Goal: Information Seeking & Learning: Learn about a topic

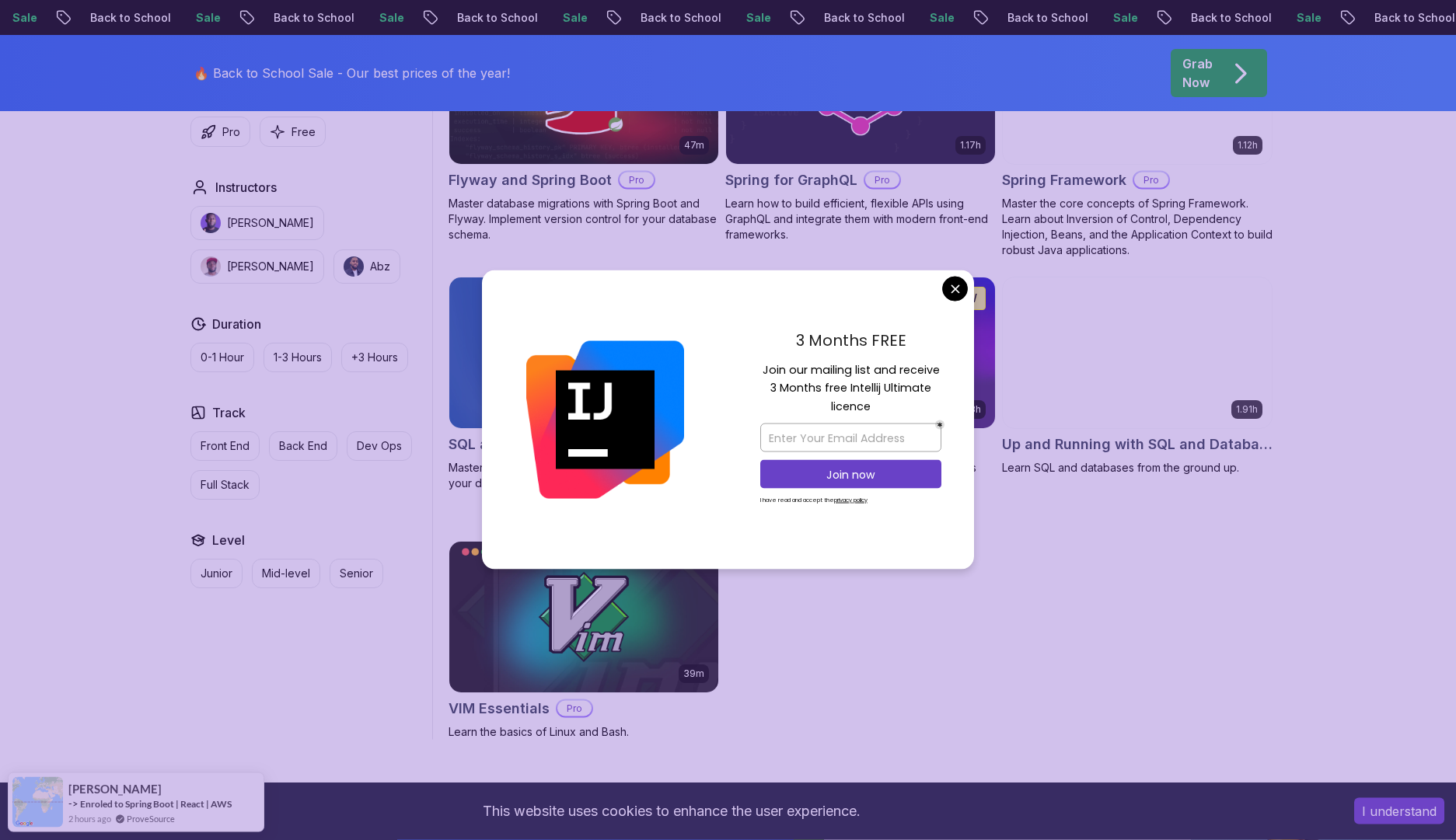
scroll to position [4054, 0]
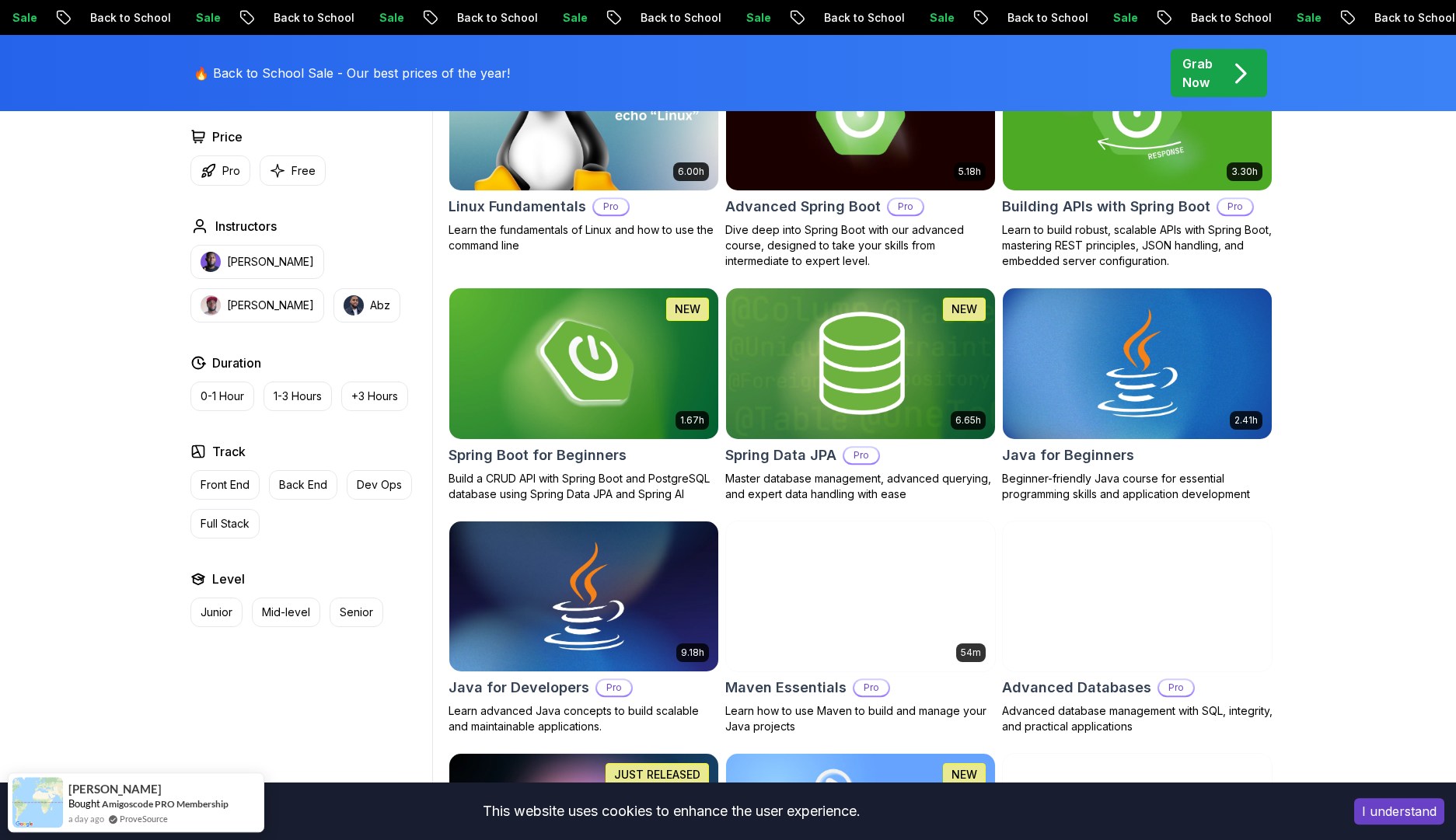
scroll to position [346, 0]
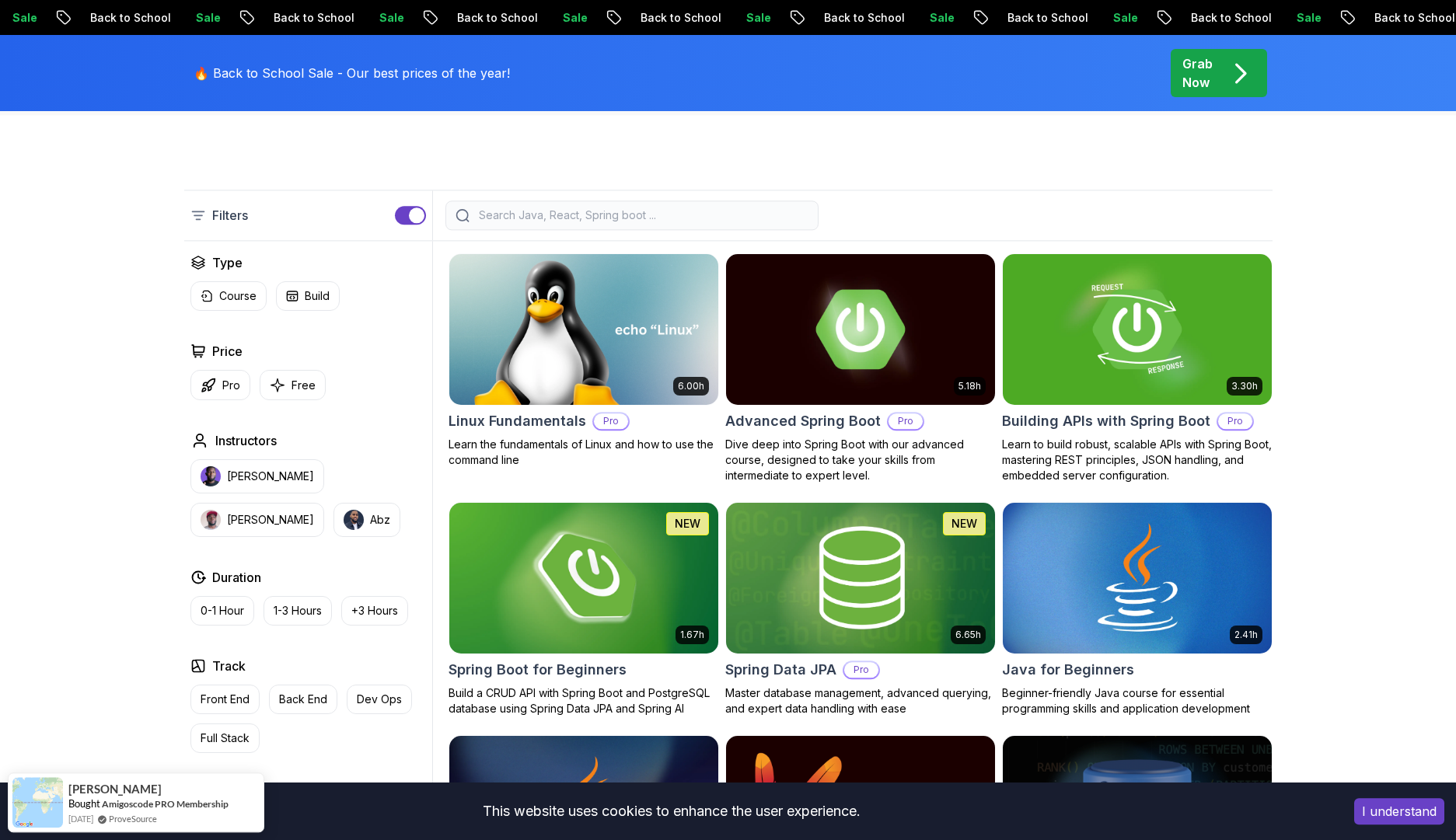
click at [604, 618] on img at bounding box center [583, 577] width 282 height 157
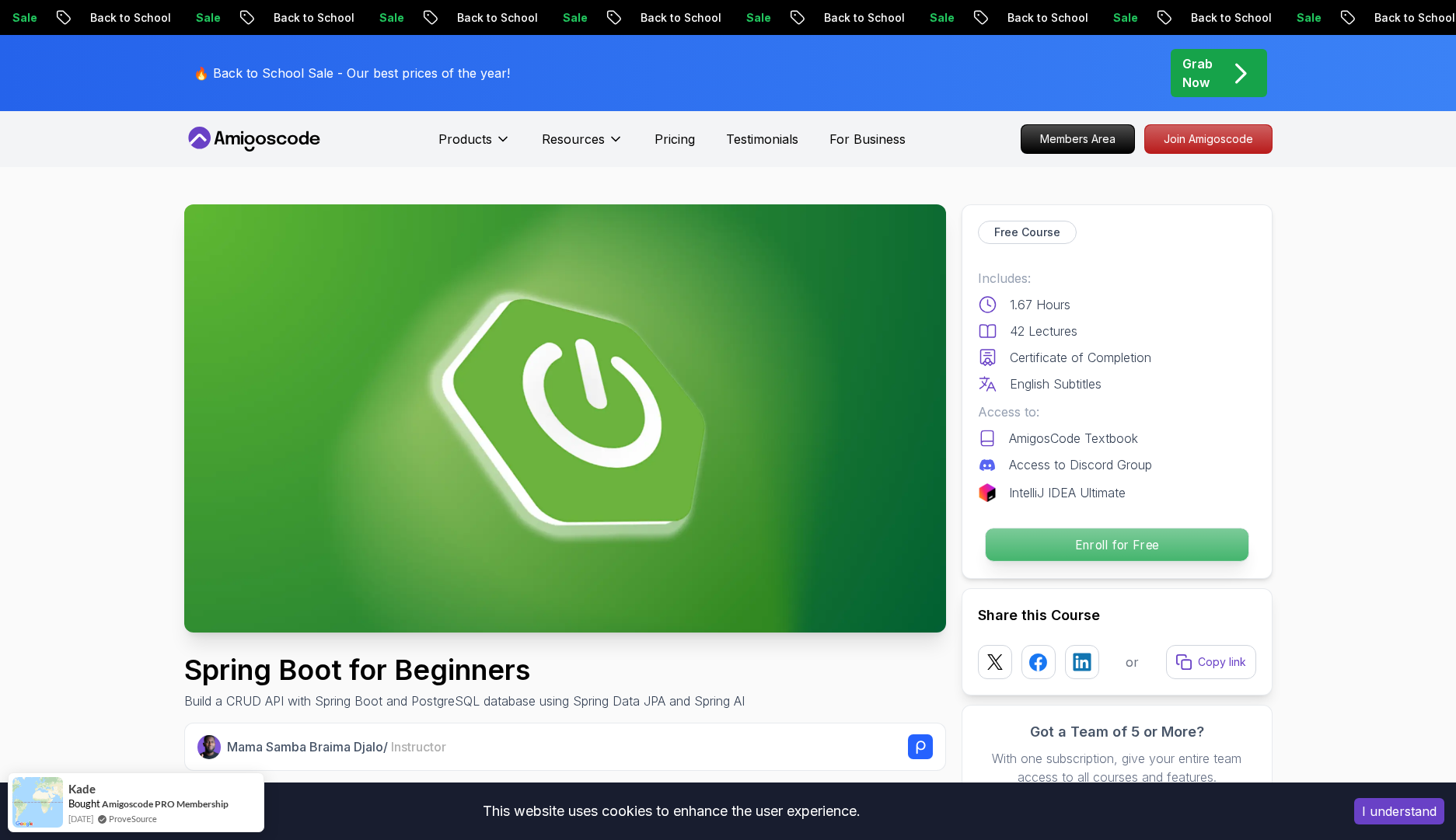
click at [1078, 551] on p "Enroll for Free" at bounding box center [1116, 545] width 263 height 33
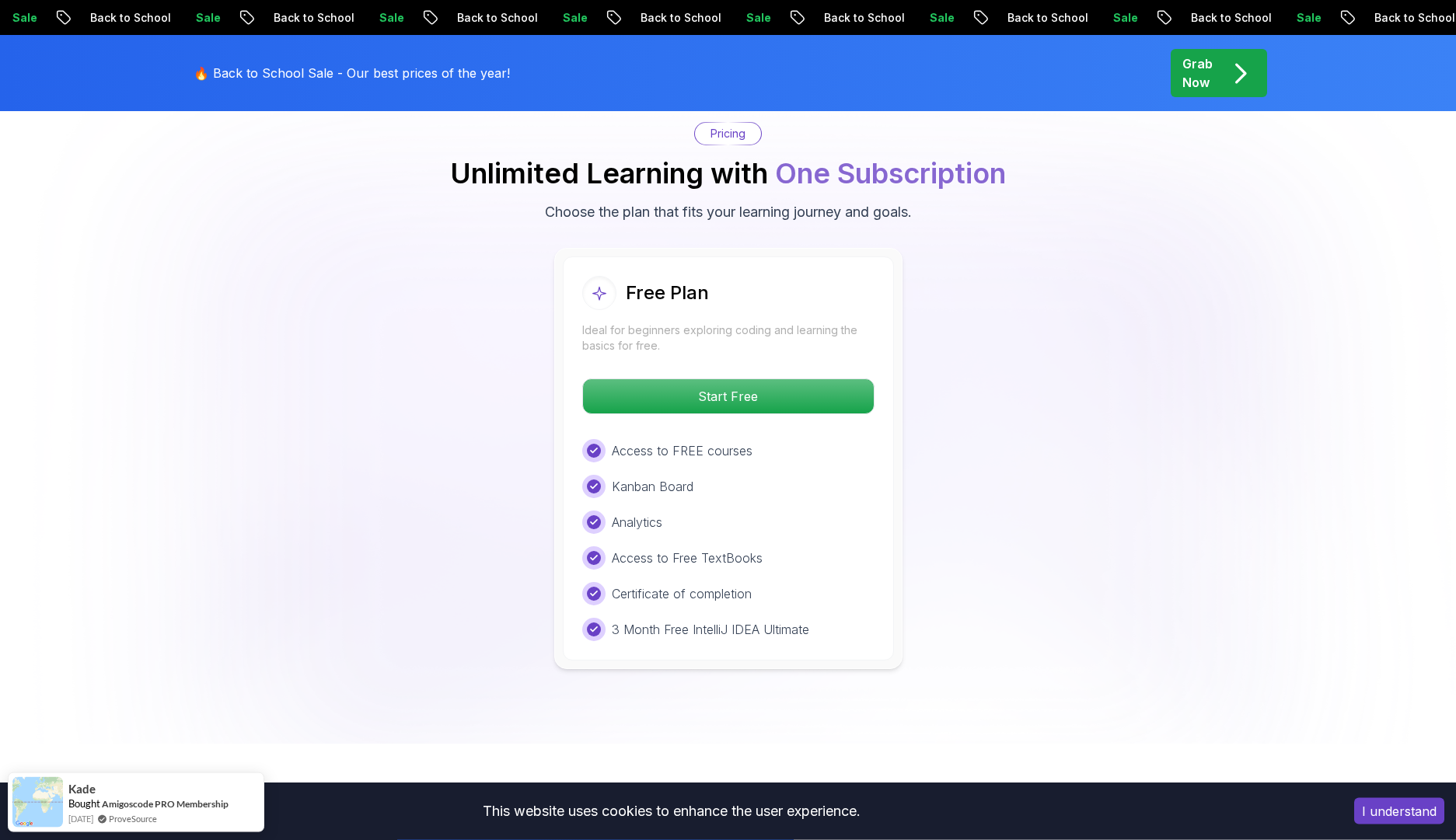
scroll to position [3163, 0]
click at [807, 379] on p "Start Free" at bounding box center [728, 395] width 276 height 33
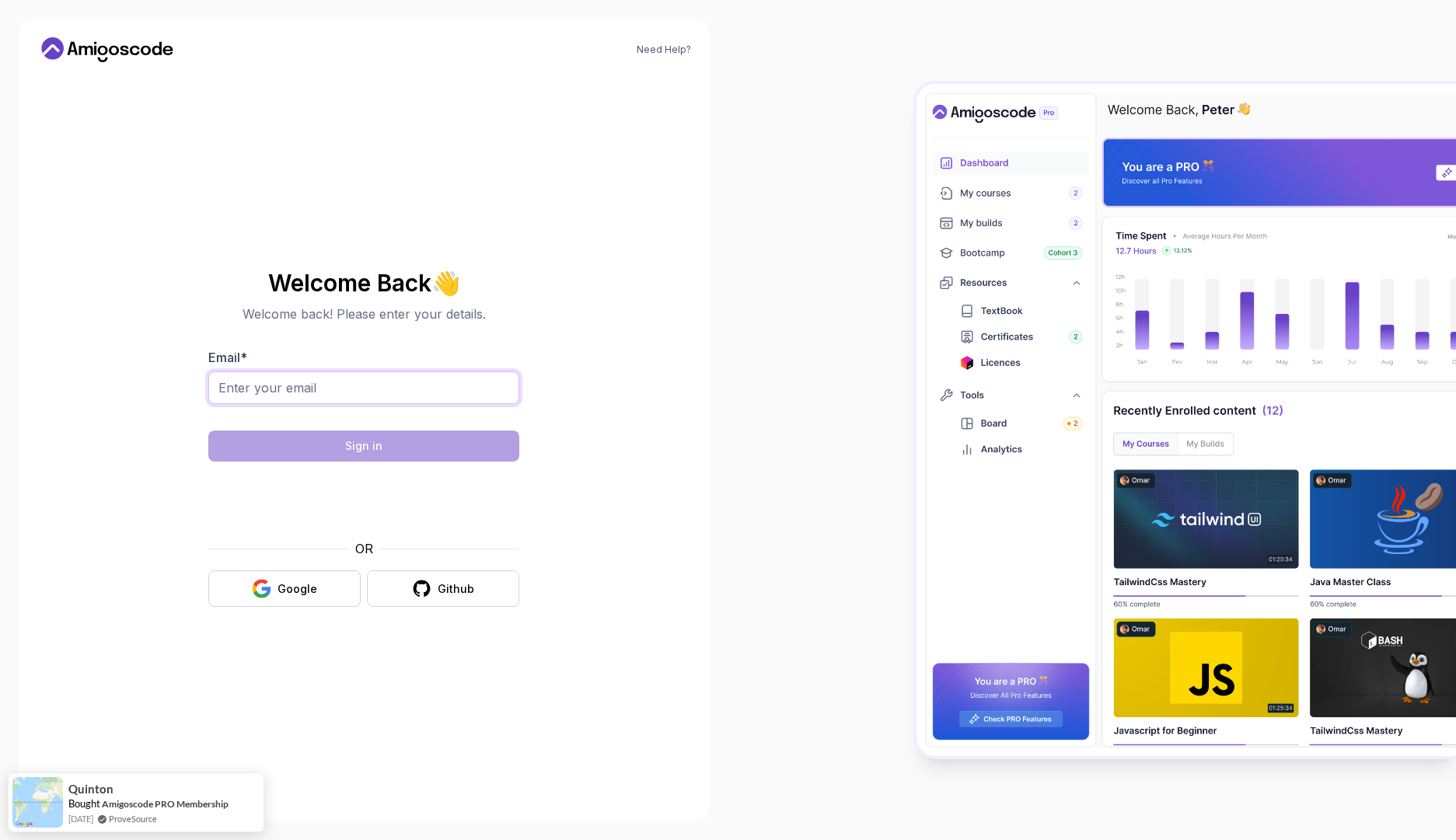
click at [303, 377] on input "Email *" at bounding box center [364, 387] width 311 height 33
click at [290, 587] on div "Google" at bounding box center [297, 589] width 40 height 15
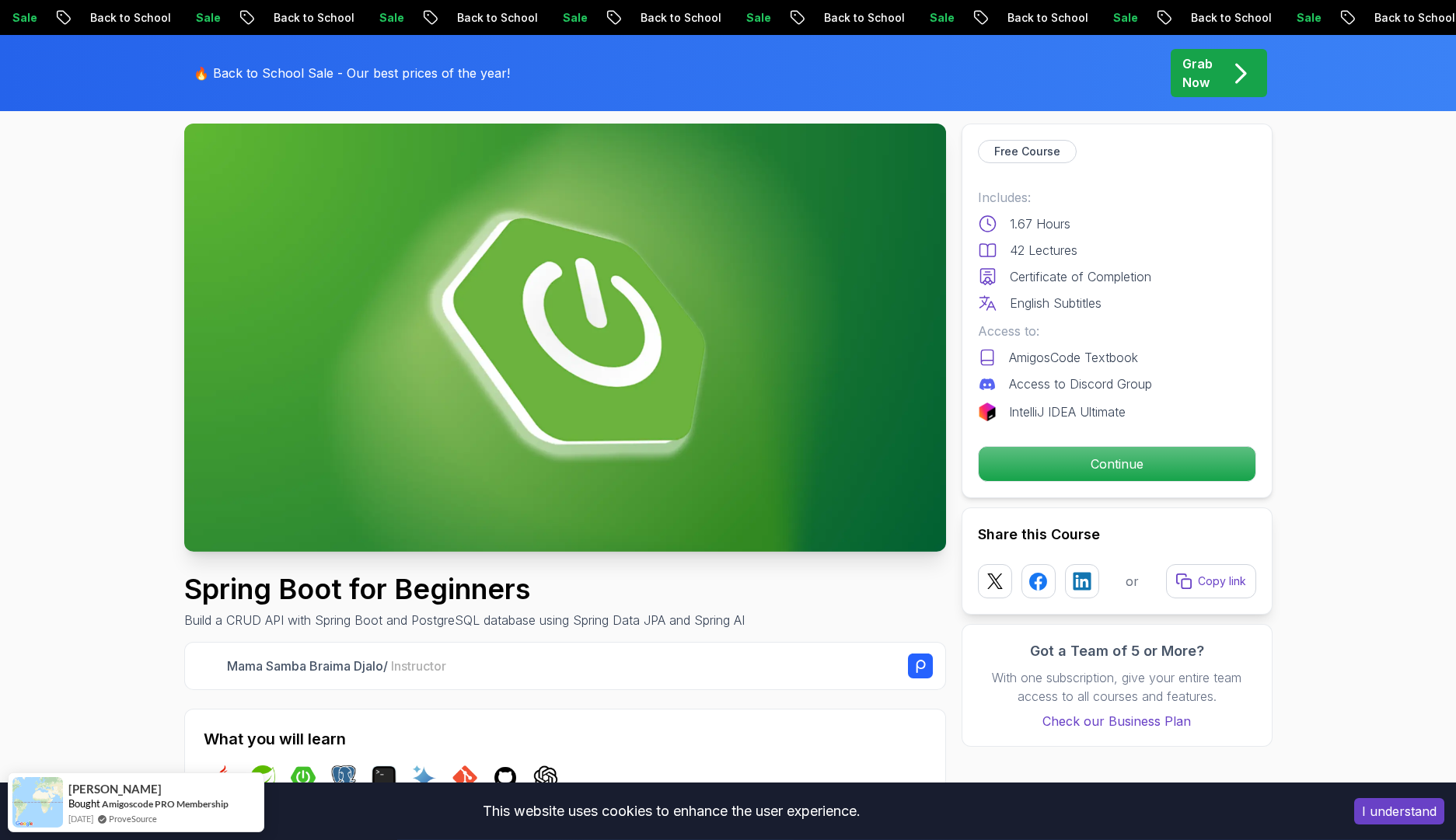
scroll to position [82, 0]
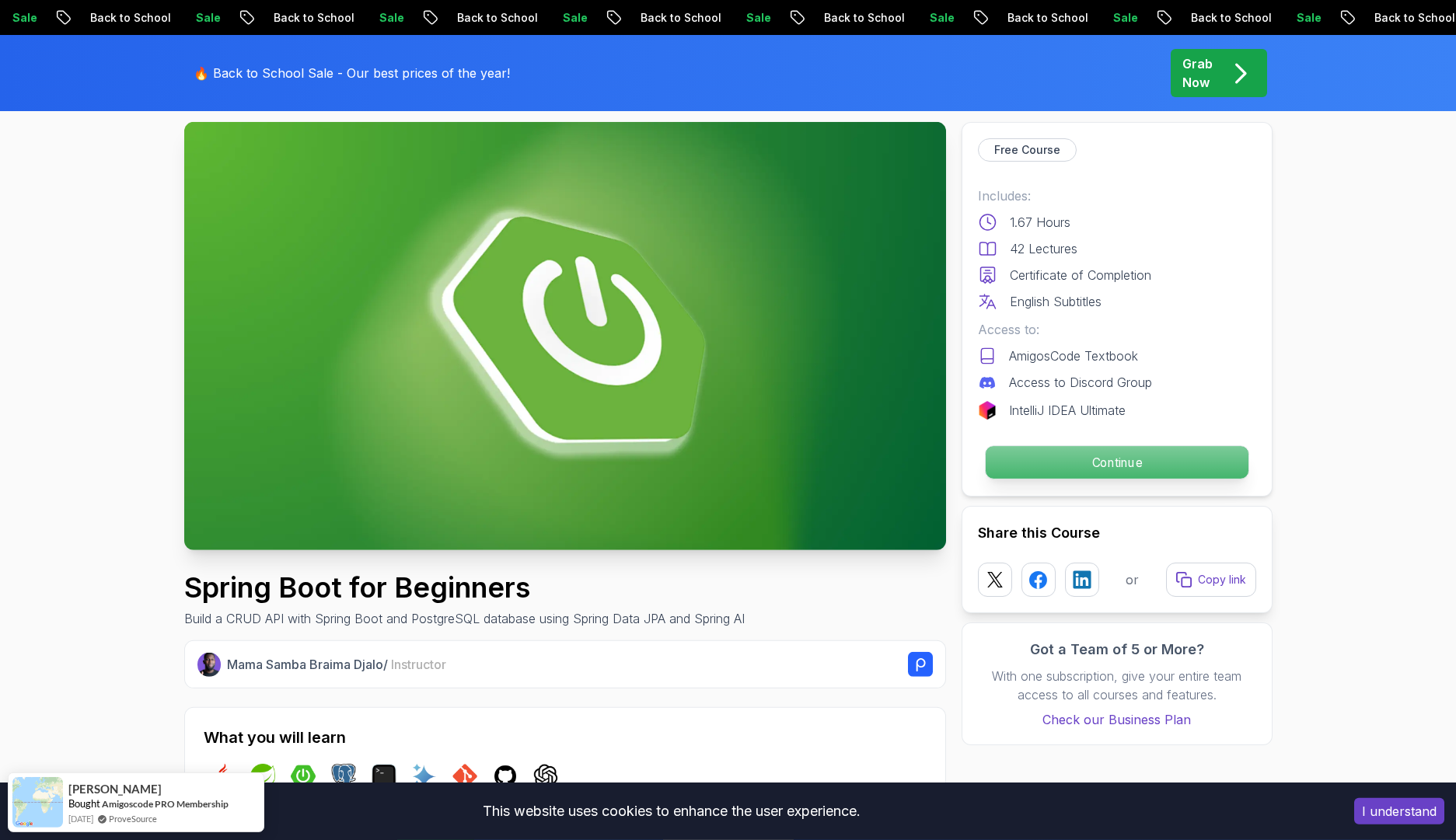
click at [1055, 451] on p "Continue" at bounding box center [1116, 462] width 263 height 33
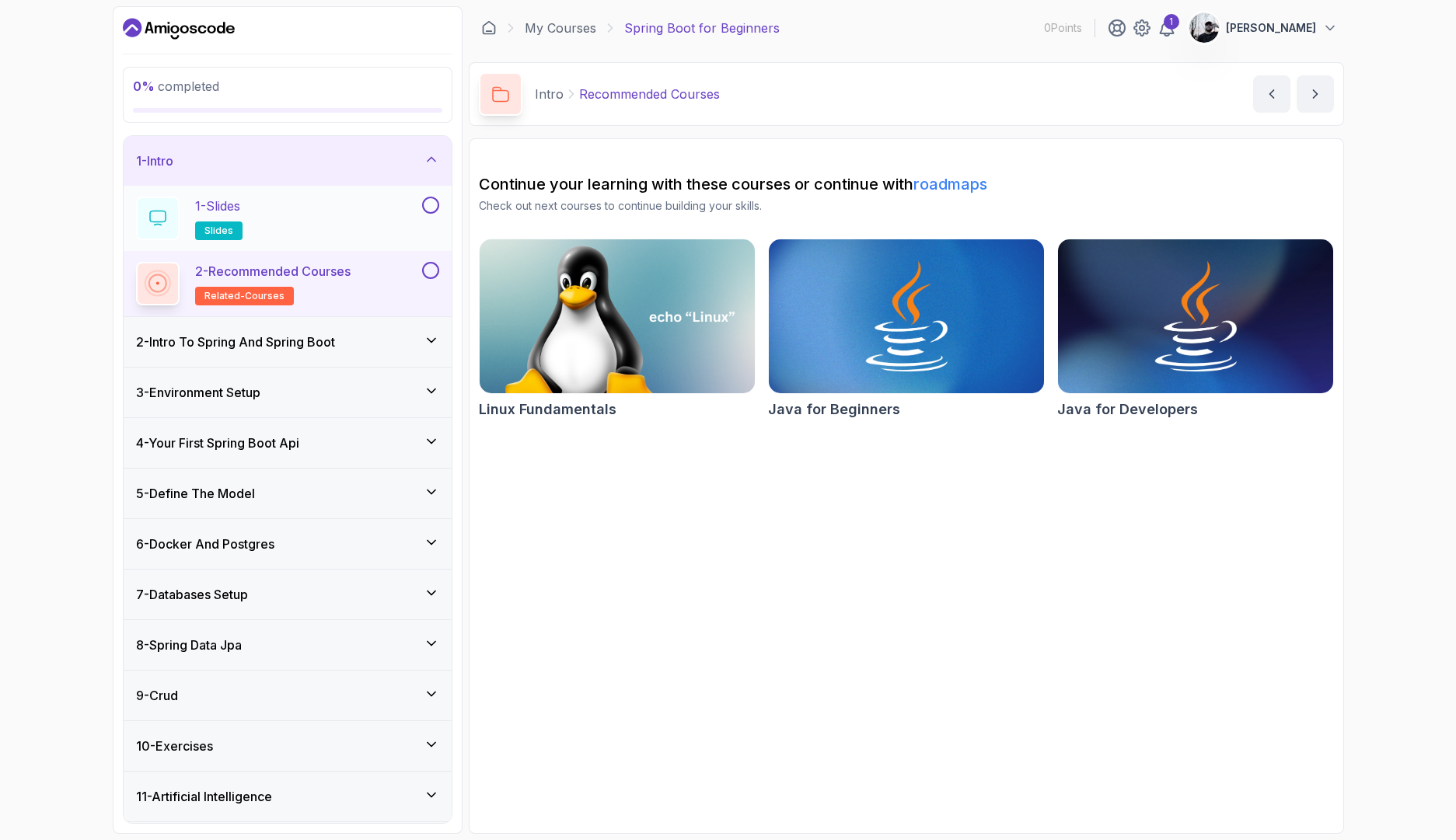
click at [309, 219] on div "1 - Slides slides" at bounding box center [277, 219] width 283 height 43
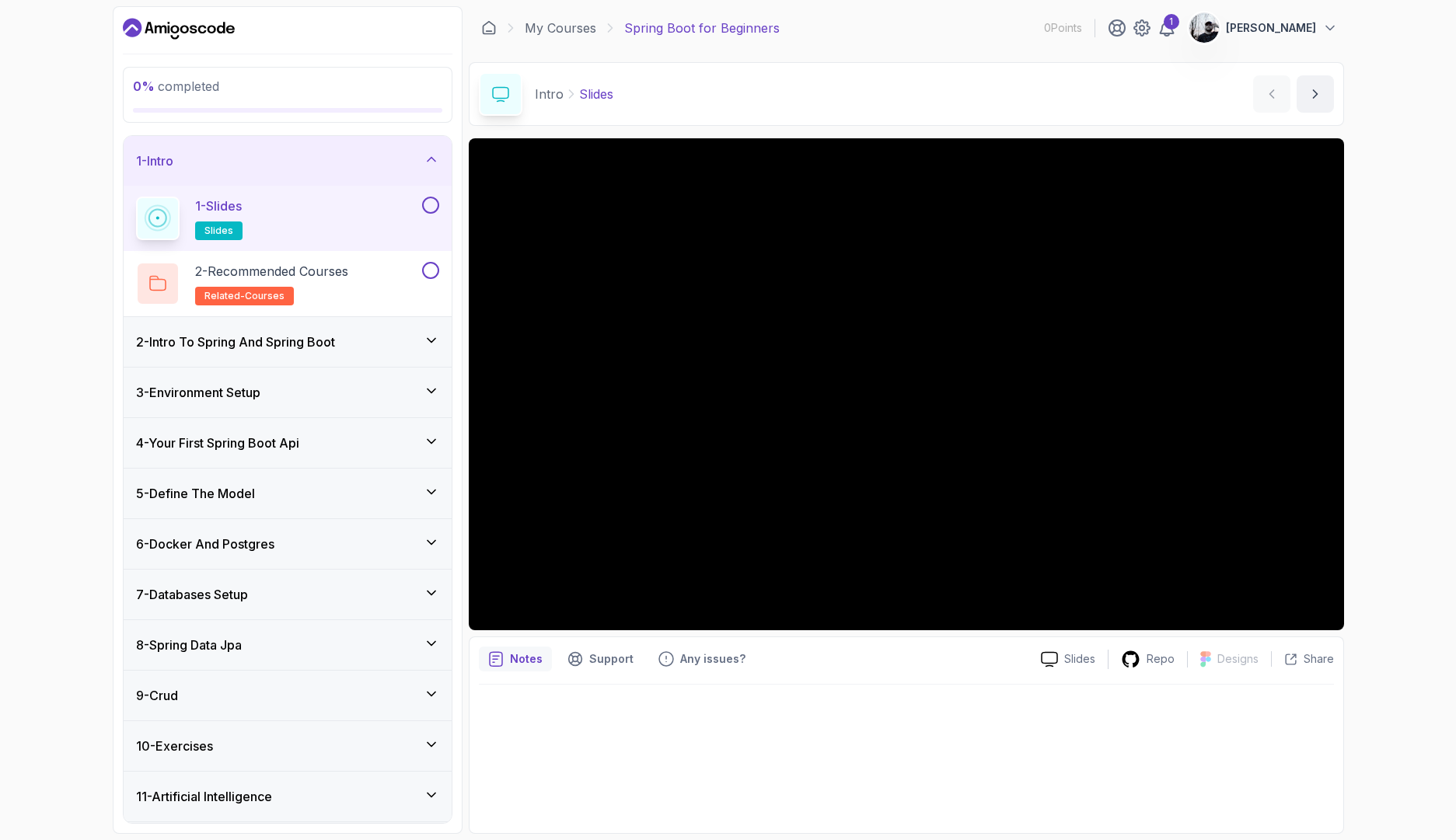
click at [335, 348] on h3 "2 - Intro To Spring And Spring Boot" at bounding box center [235, 342] width 199 height 19
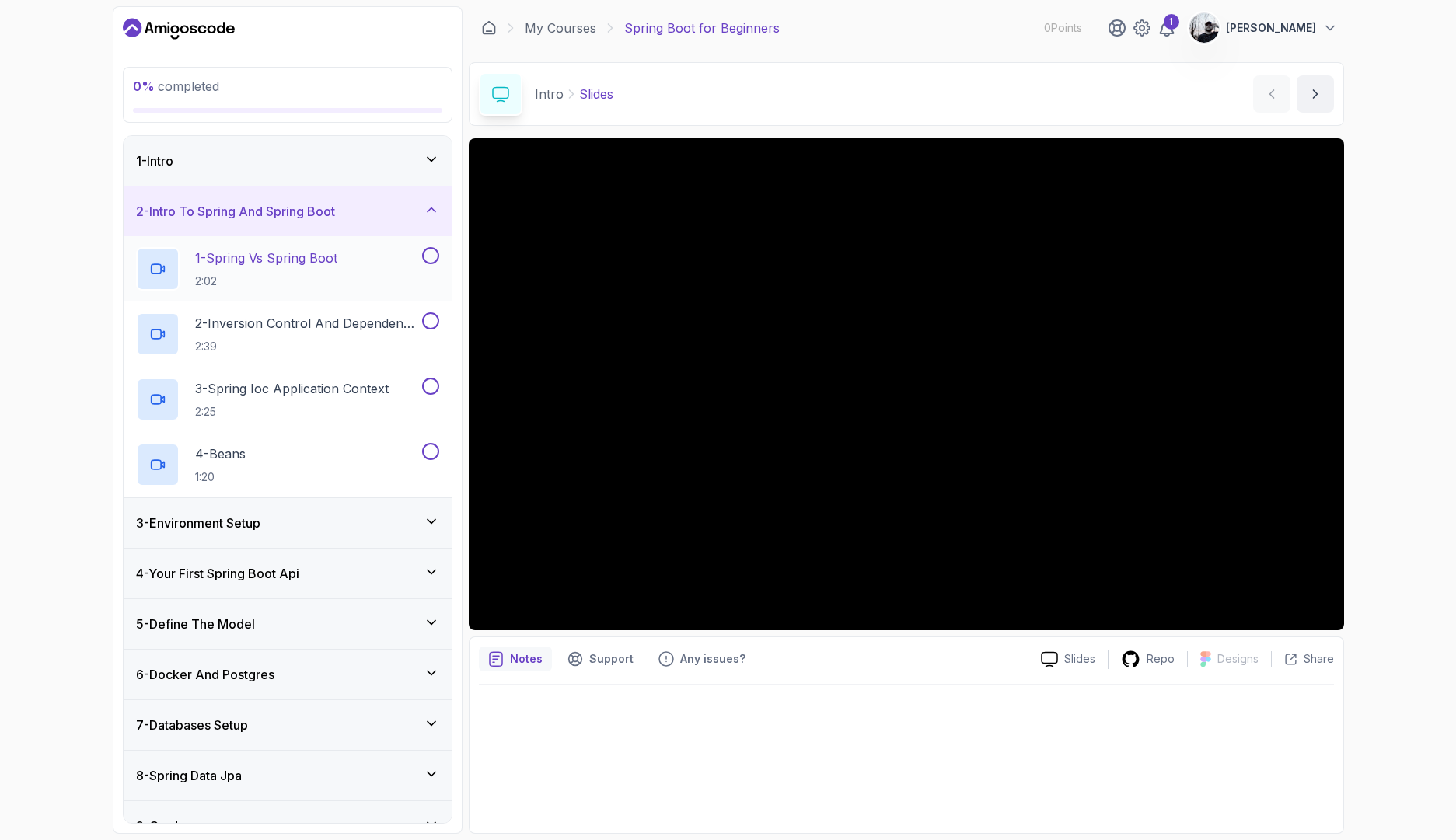
click at [354, 286] on div "1 - Spring Vs Spring Boot 2:02" at bounding box center [277, 269] width 283 height 43
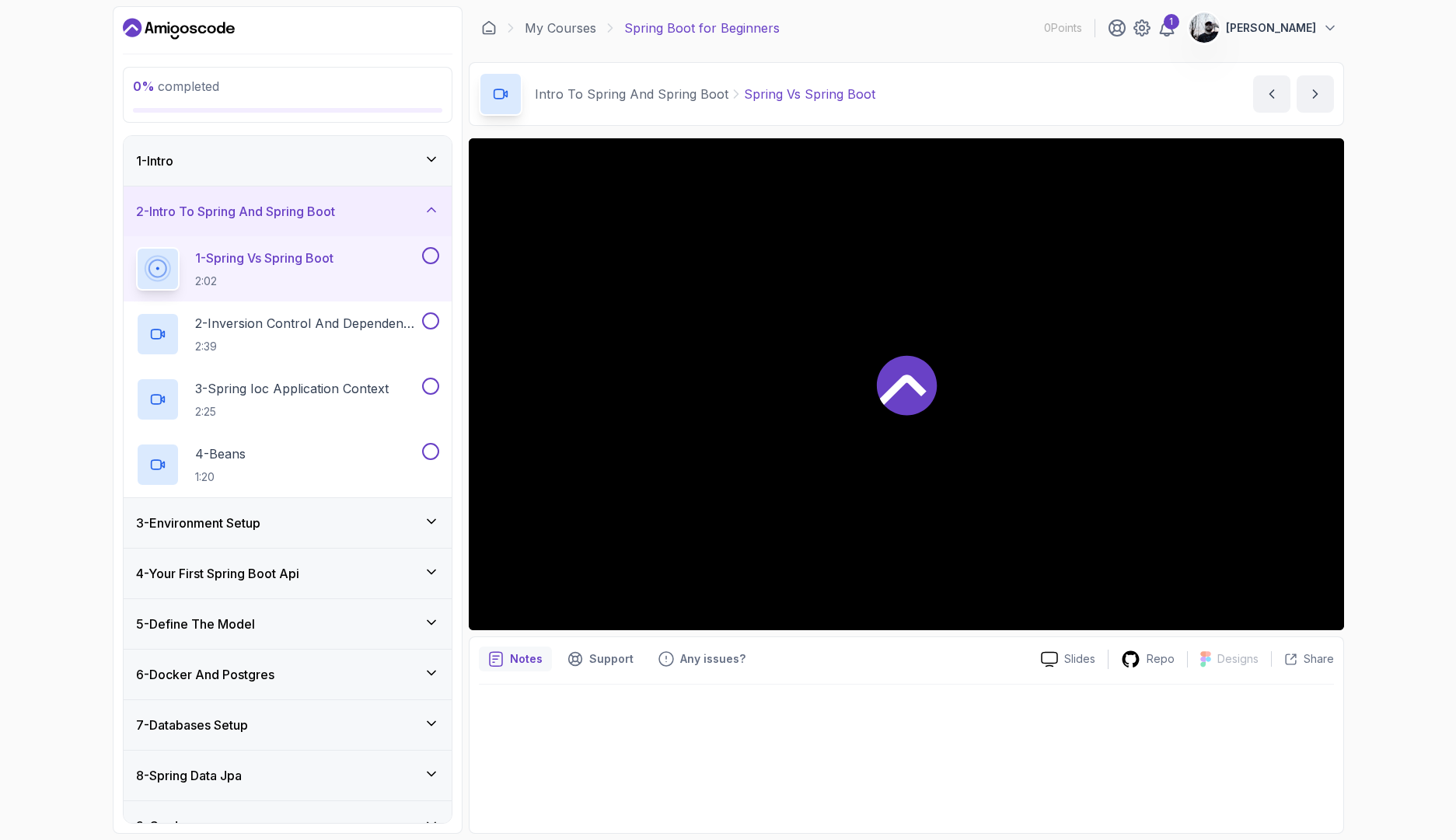
click at [753, 436] on div at bounding box center [906, 385] width 875 height 492
click at [350, 170] on div "1 - Intro" at bounding box center [287, 161] width 303 height 19
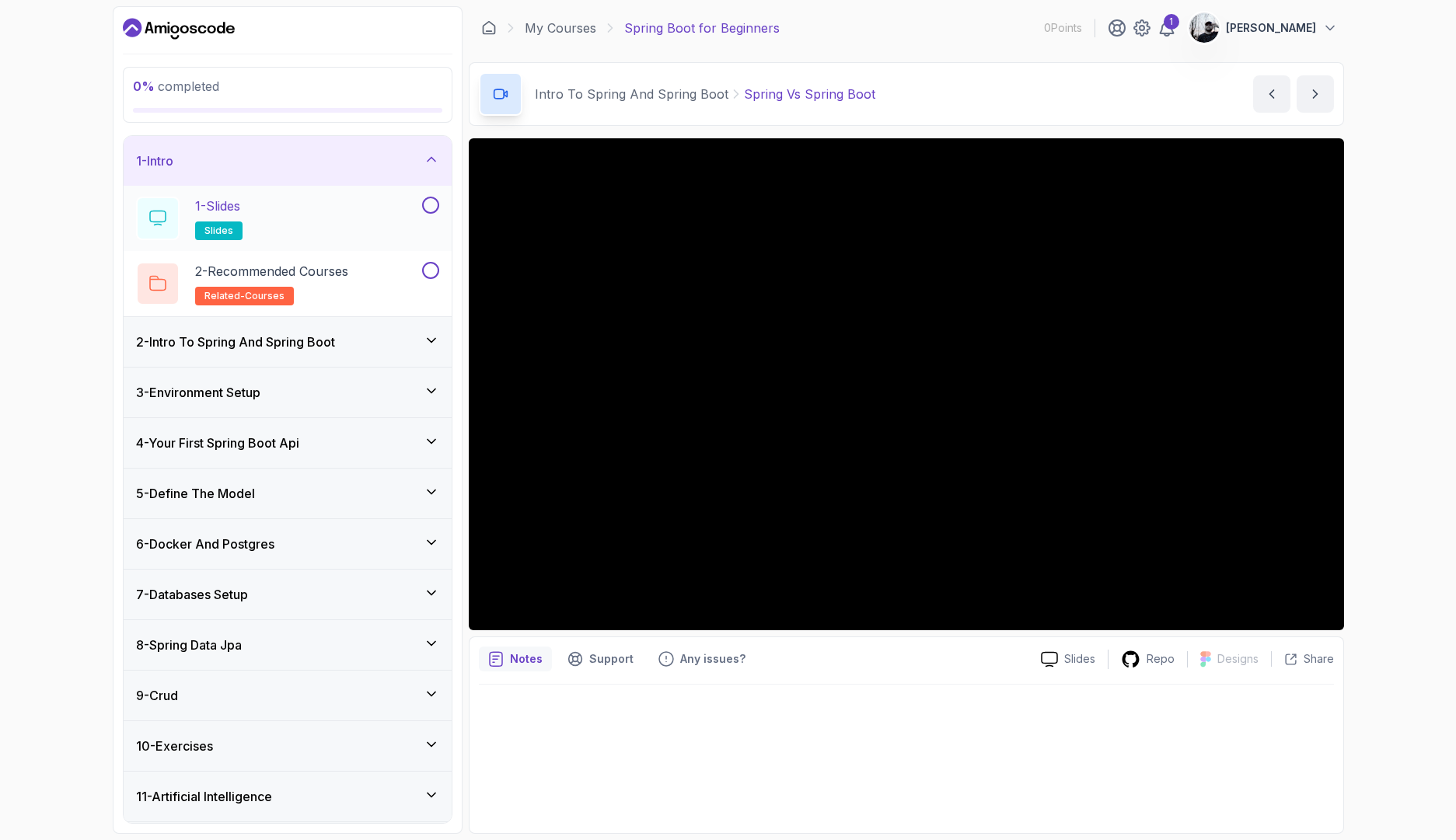
click at [422, 209] on button at bounding box center [431, 206] width 17 height 17
click at [359, 272] on div "2 - Recommended Courses related-courses" at bounding box center [277, 284] width 283 height 43
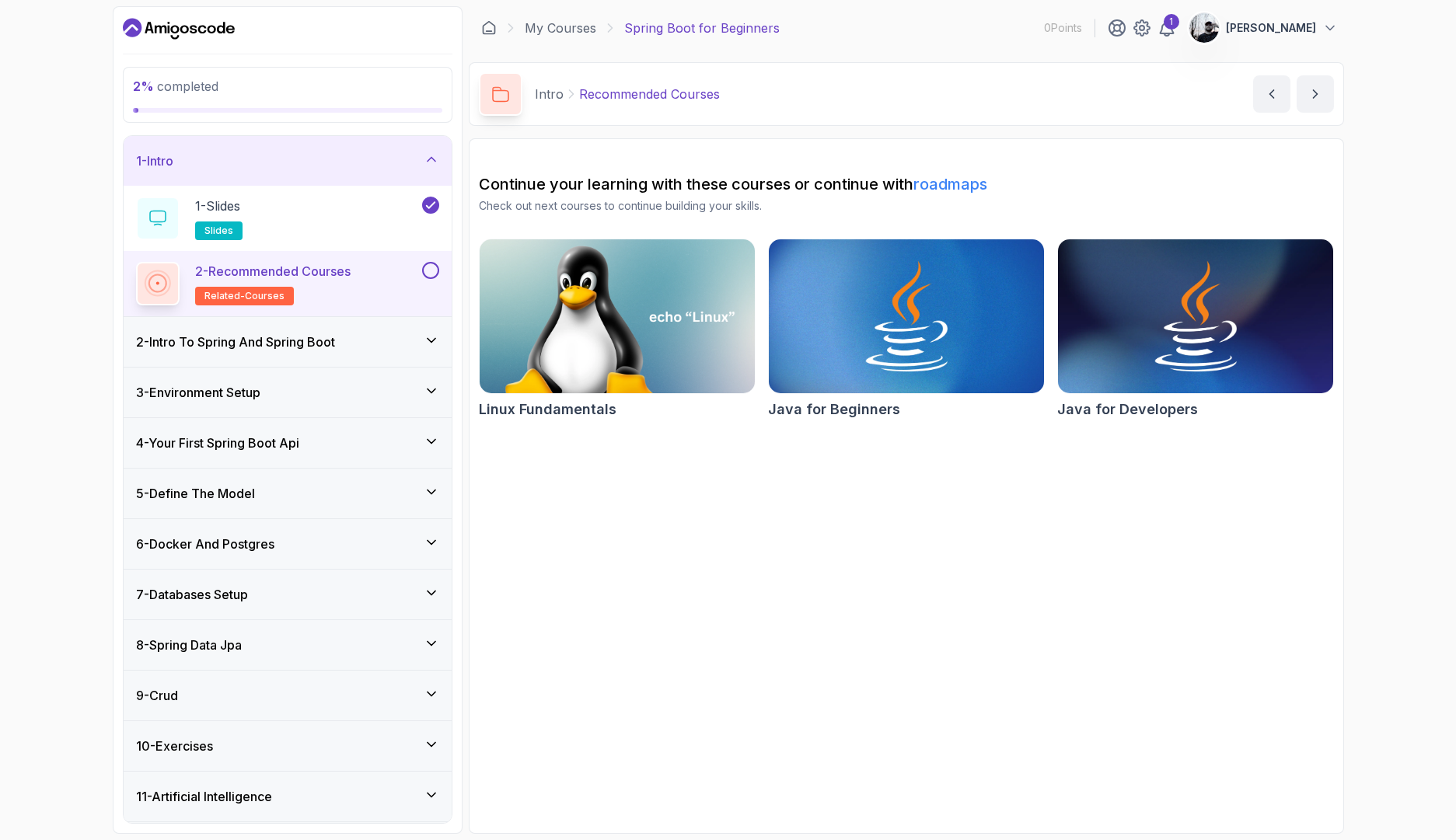
click at [435, 276] on button at bounding box center [431, 271] width 17 height 17
click at [376, 333] on div "2 - Intro To Spring And Spring Boot" at bounding box center [287, 342] width 303 height 19
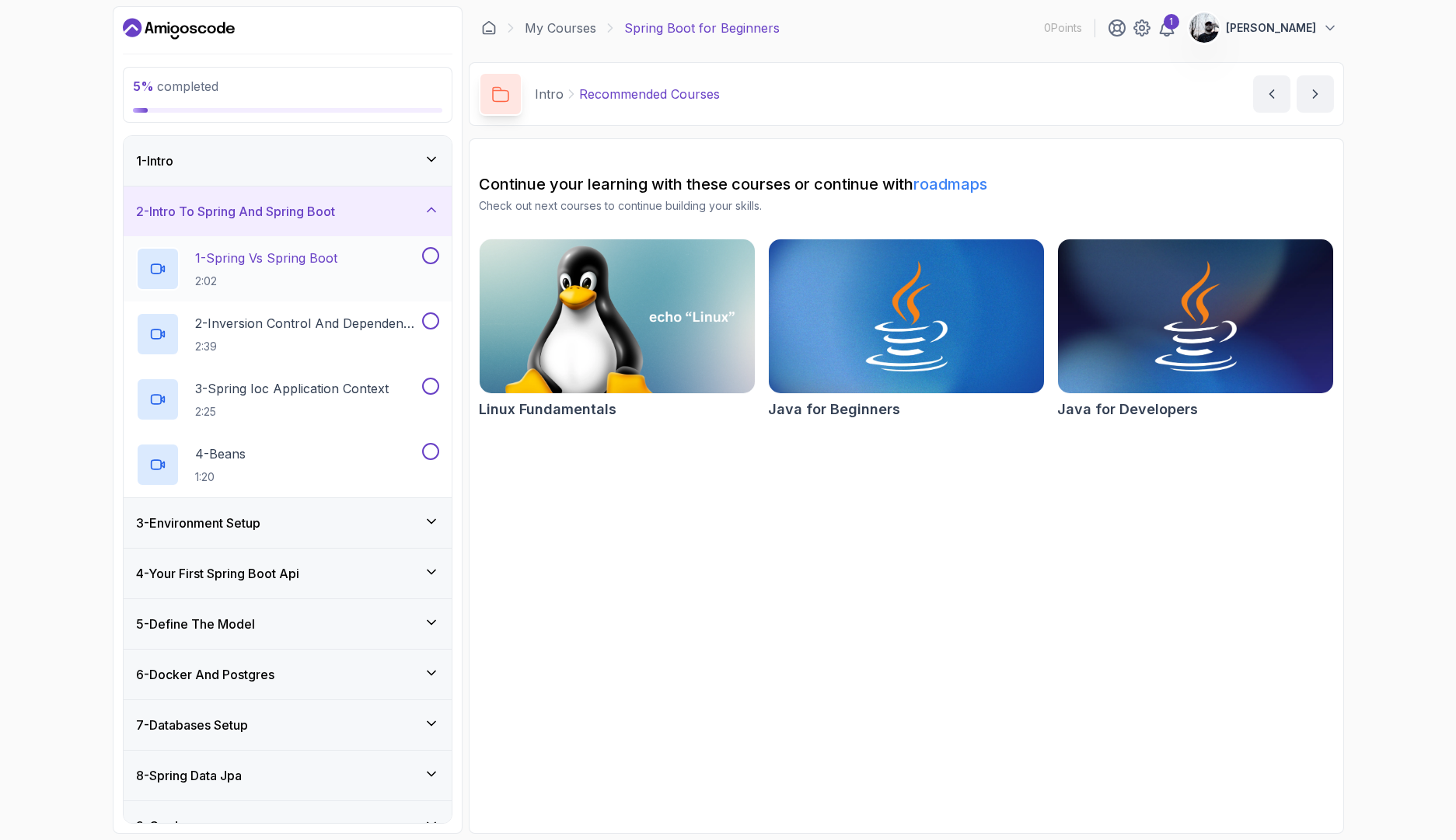
click at [338, 255] on p "1 - Spring Vs Spring Boot" at bounding box center [266, 258] width 142 height 19
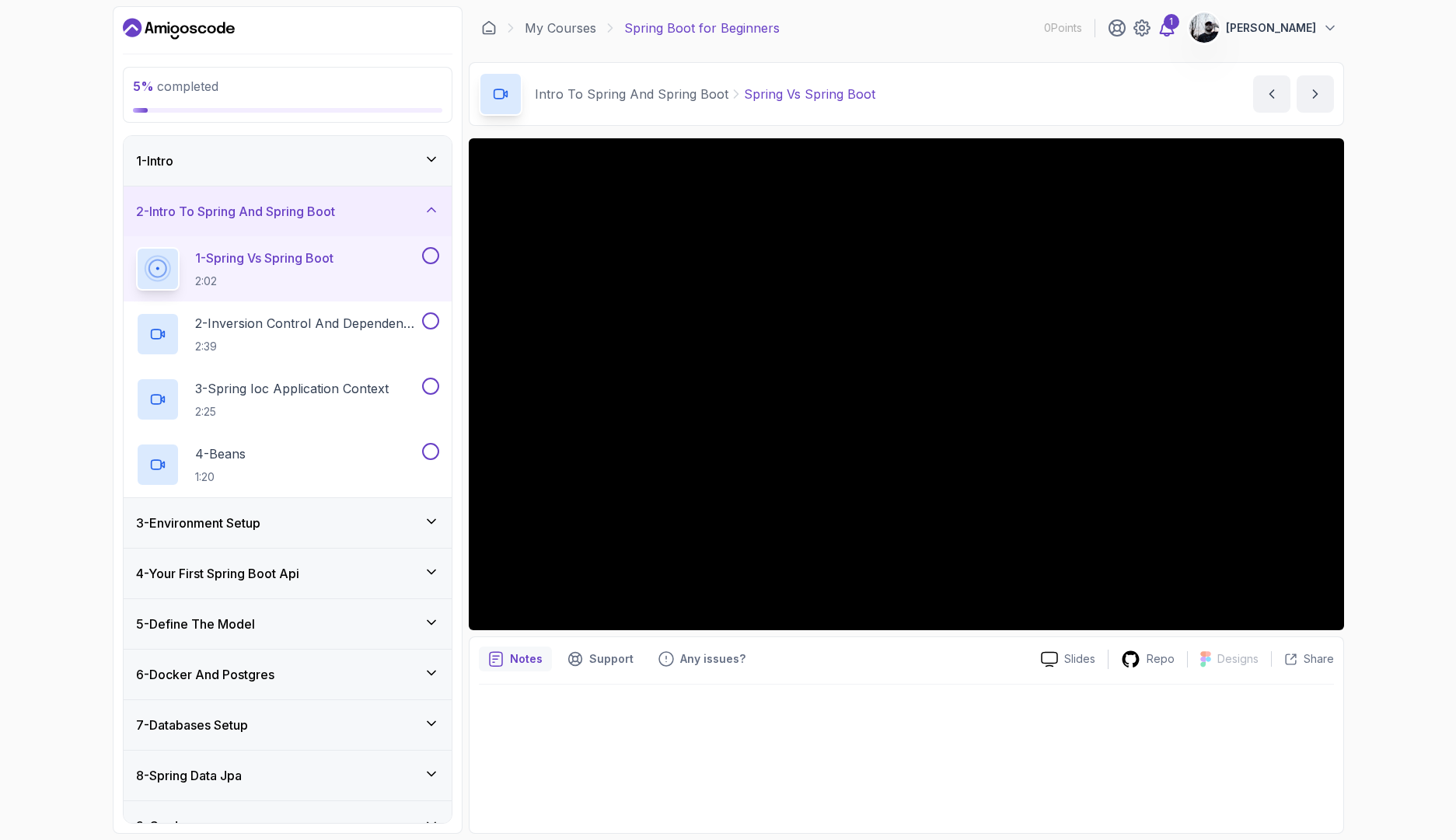
click at [1179, 23] on div "1" at bounding box center [1171, 22] width 15 height 15
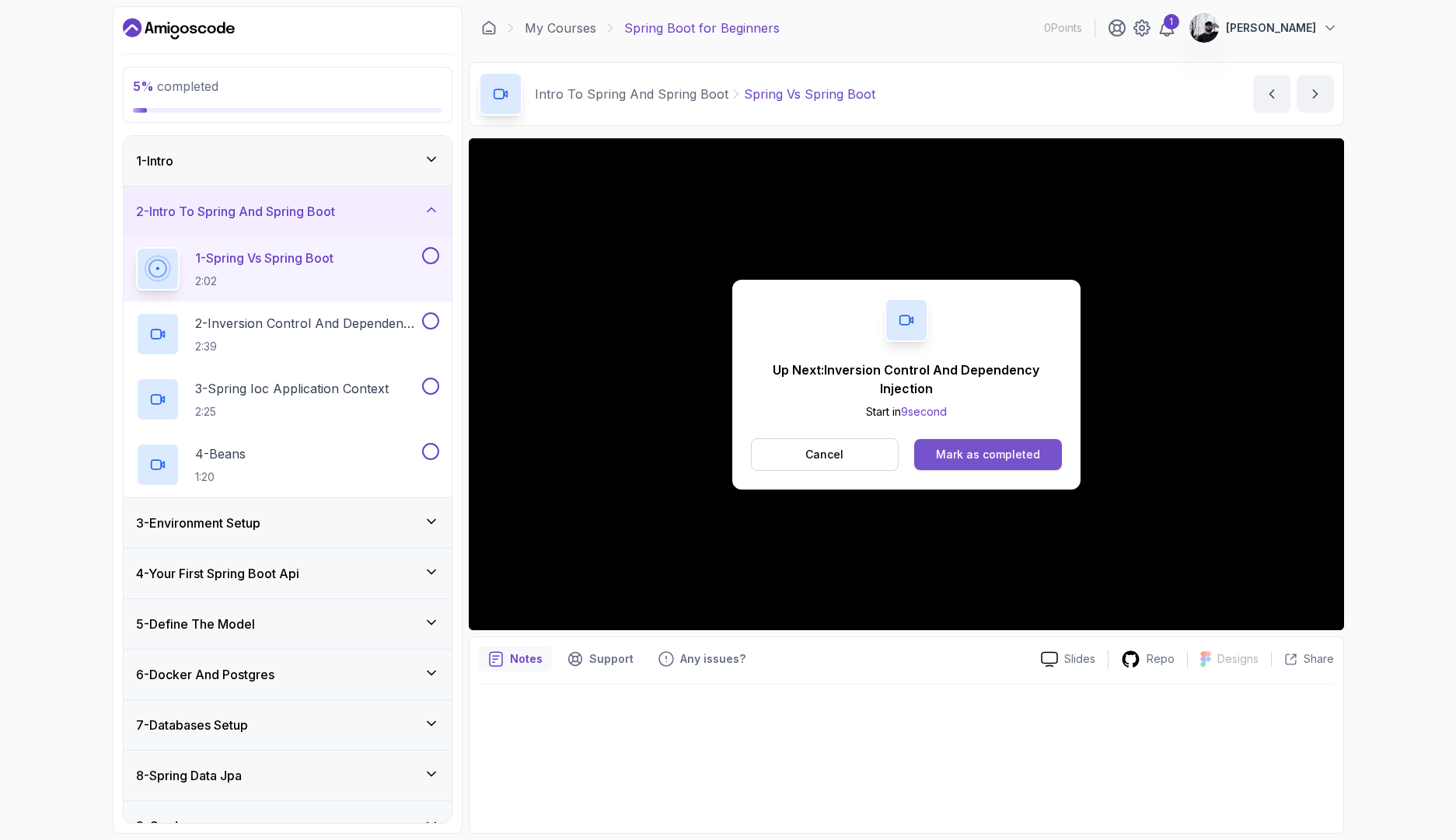
click at [990, 454] on div "Mark as completed" at bounding box center [987, 454] width 104 height 15
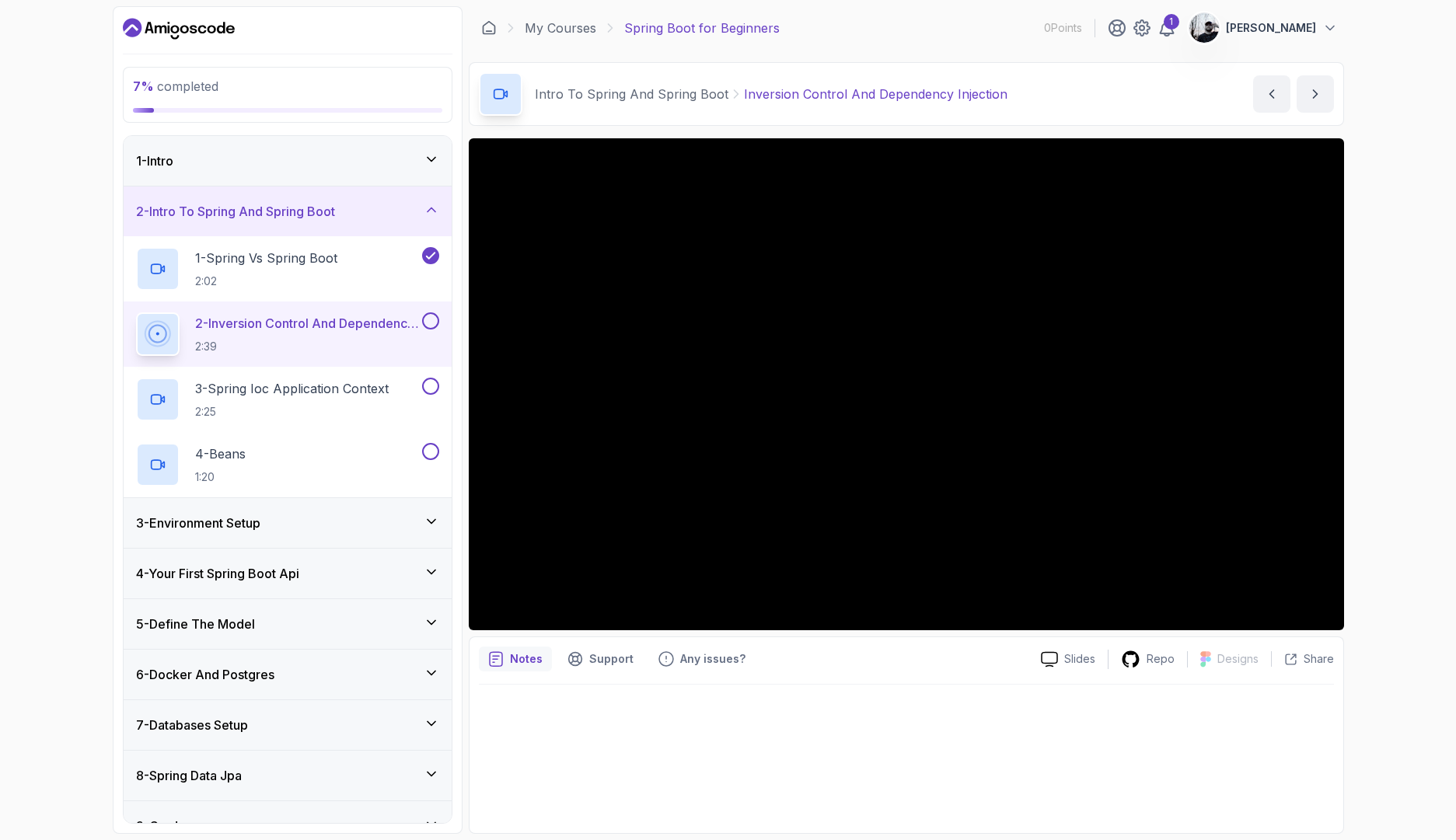
click at [870, 733] on div at bounding box center [906, 754] width 855 height 140
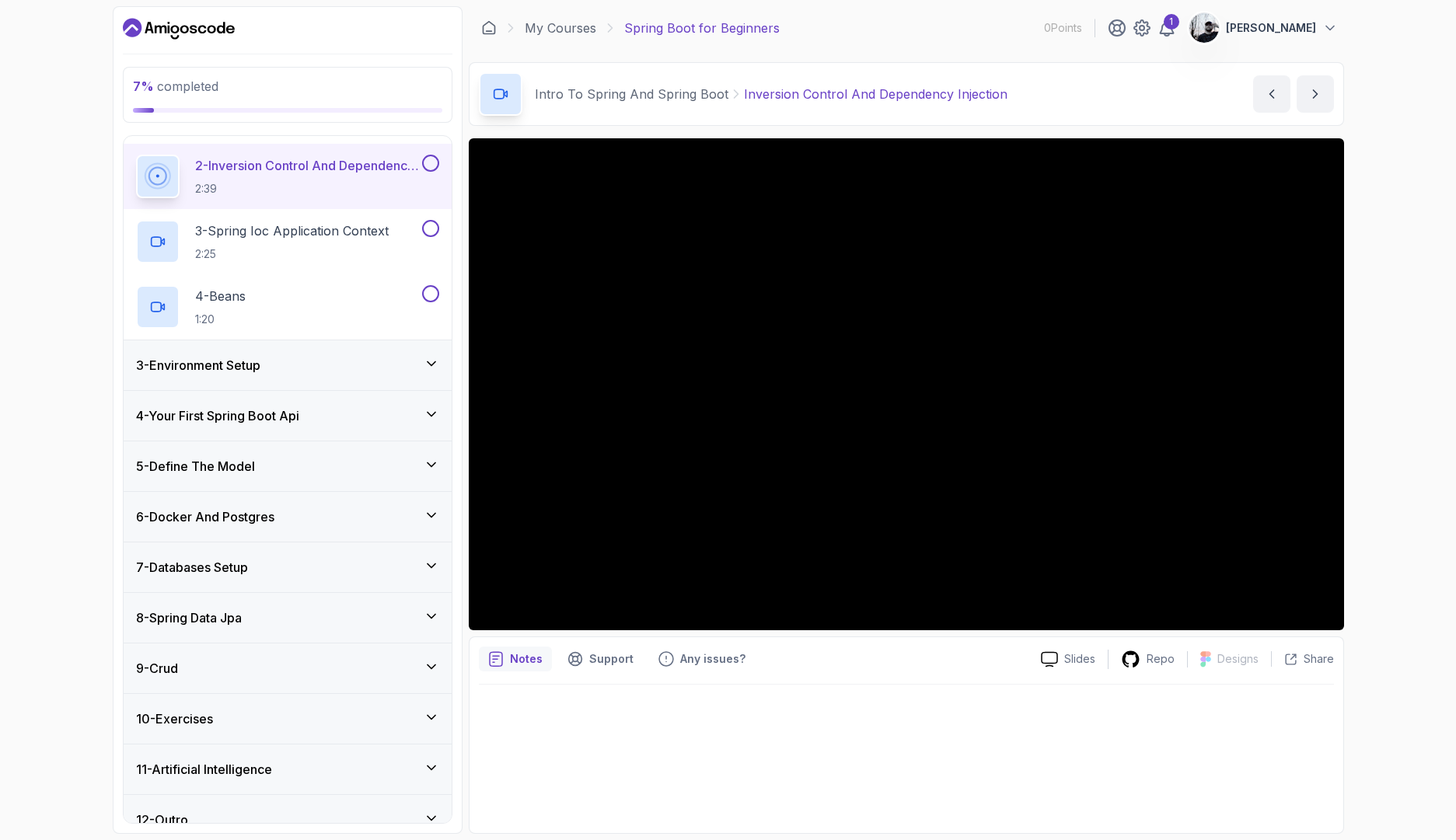
scroll to position [179, 0]
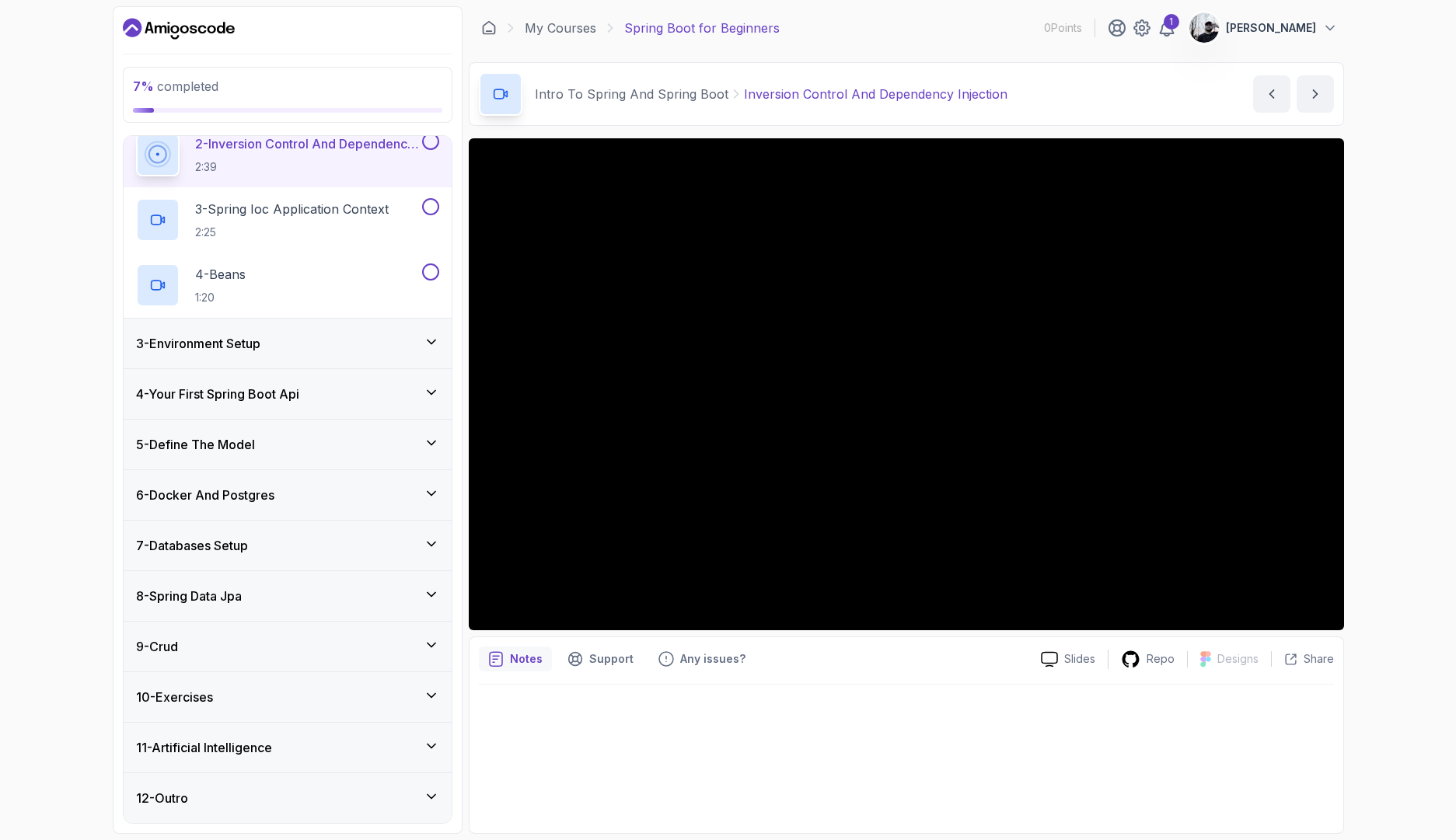
click at [856, 751] on div at bounding box center [906, 754] width 855 height 140
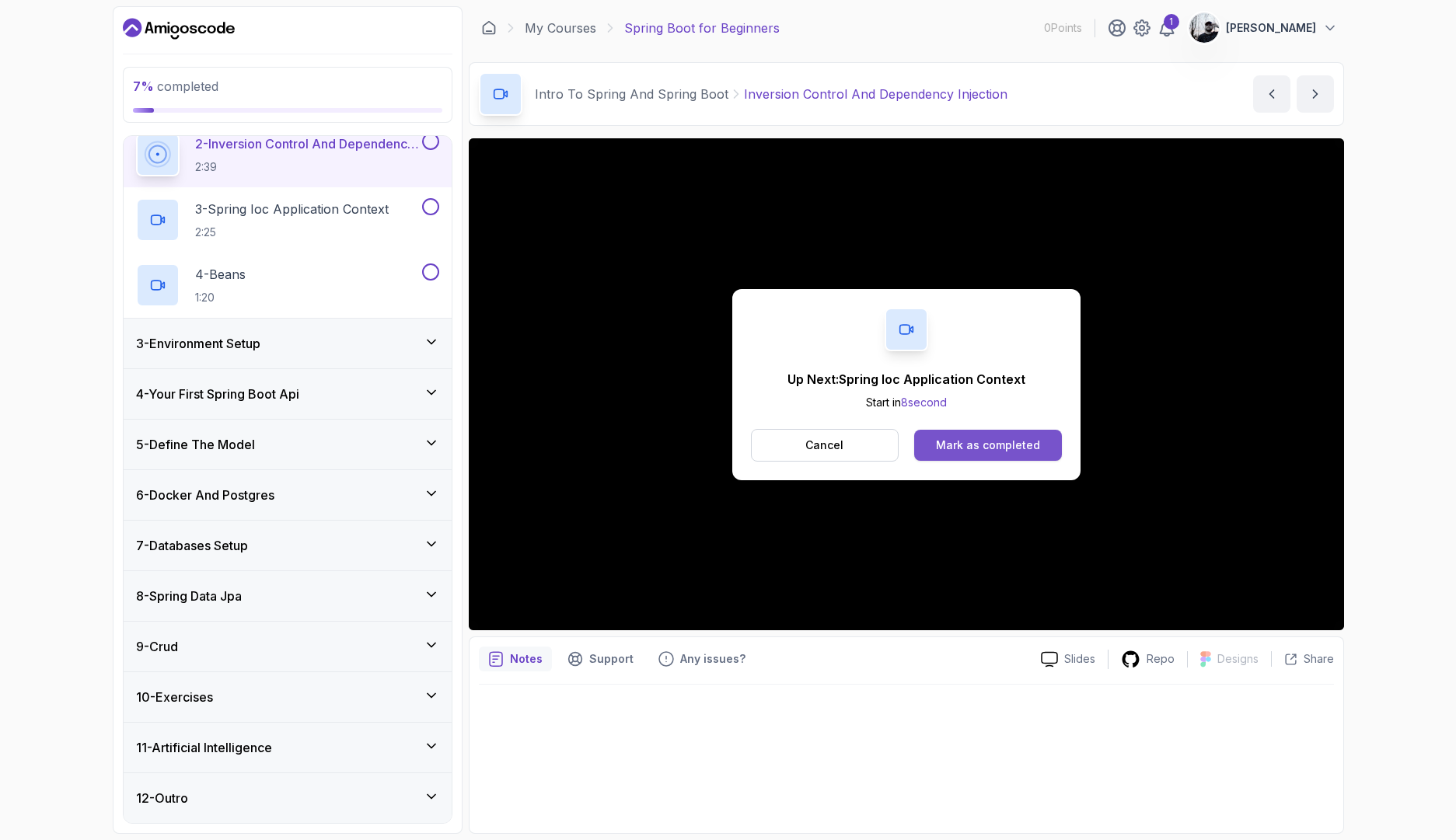
drag, startPoint x: 1017, startPoint y: 465, endPoint x: 1053, endPoint y: 447, distance: 40.2
click at [1053, 447] on div "Up Next: Spring Ioc Application Context Start in 8 second Cancel Mark as comple…" at bounding box center [905, 385] width 348 height 191
click at [1053, 447] on button "Mark as completed" at bounding box center [987, 445] width 147 height 31
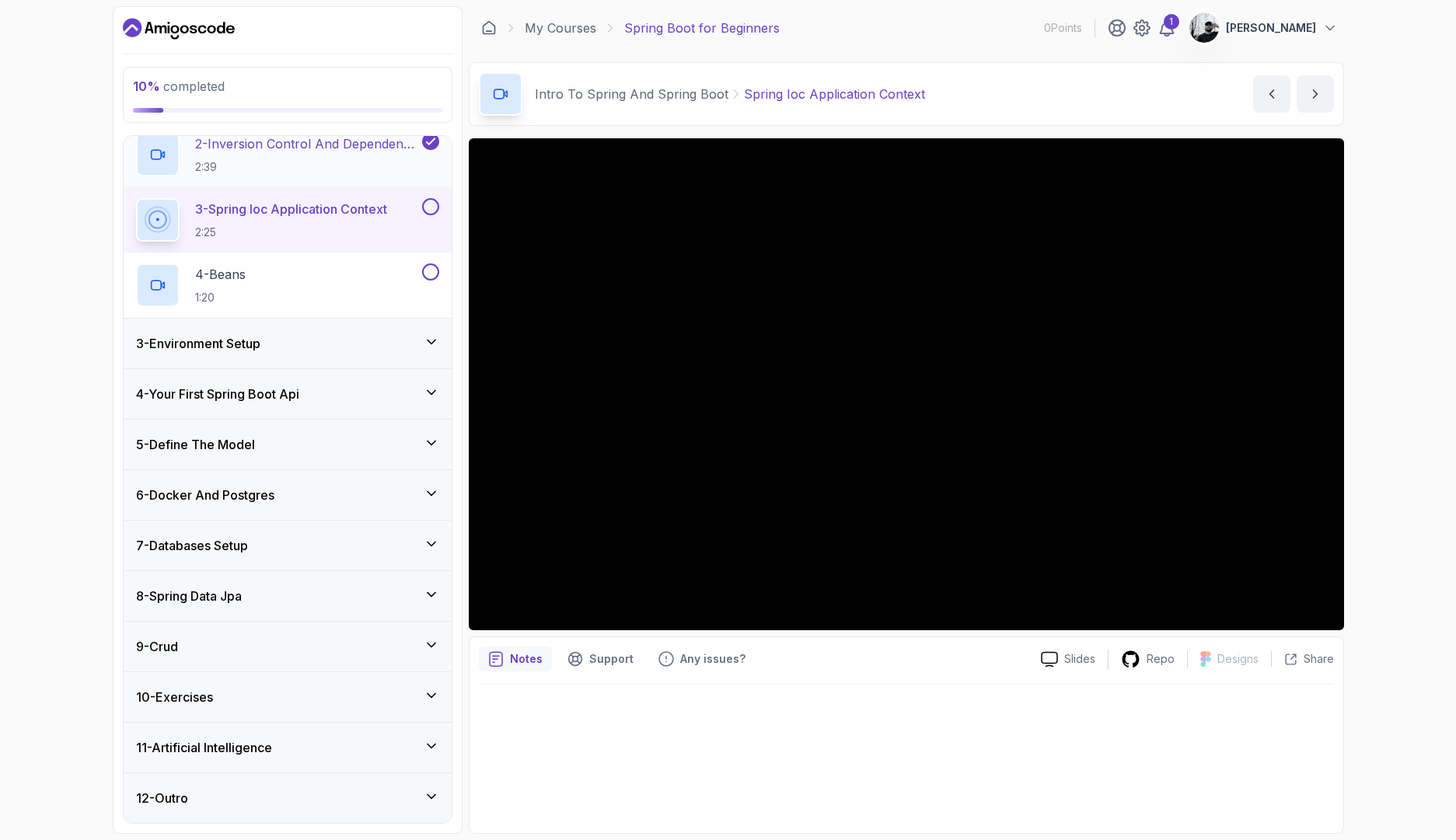
click at [314, 156] on h2 "2 - Inversion Control And Dependency Injection 2:39" at bounding box center [306, 155] width 223 height 41
